Goal: Navigation & Orientation: Understand site structure

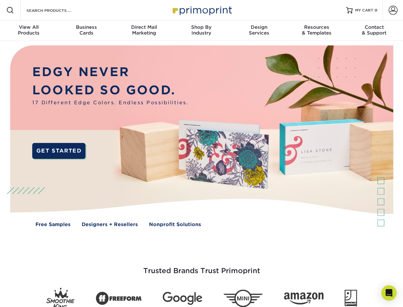
click at [201, 153] on img at bounding box center [201, 141] width 399 height 200
click at [10, 10] on span at bounding box center [10, 10] width 8 height 8
click at [393, 10] on span at bounding box center [393, 10] width 9 height 9
click at [29, 31] on div "View All Products" at bounding box center [28, 29] width 57 height 11
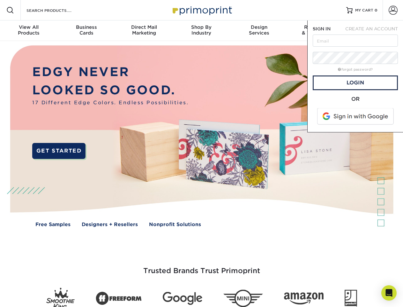
click at [86, 31] on div "Business Cards" at bounding box center [85, 29] width 57 height 11
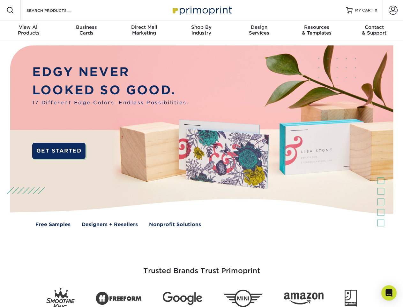
click at [144, 31] on div "Direct Mail Marketing" at bounding box center [143, 29] width 57 height 11
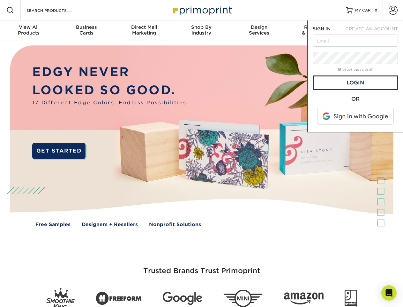
click at [201, 31] on div "Shop By Industry" at bounding box center [201, 29] width 57 height 11
click at [259, 31] on div "Design Services" at bounding box center [259, 29] width 57 height 11
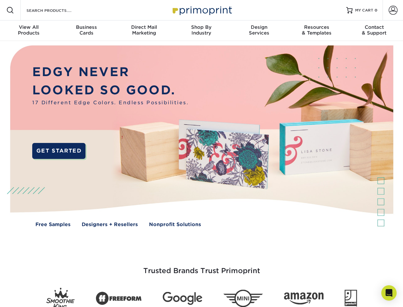
click at [317, 31] on span "SIGN IN" at bounding box center [322, 28] width 18 height 5
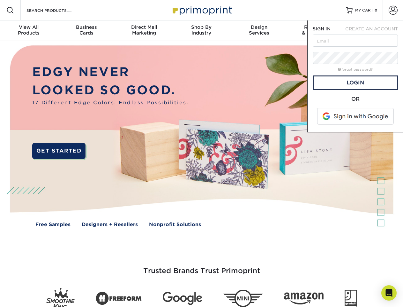
click at [375, 31] on div "Contact & Support" at bounding box center [374, 29] width 57 height 11
